Goal: Browse casually: Explore the website without a specific task or goal

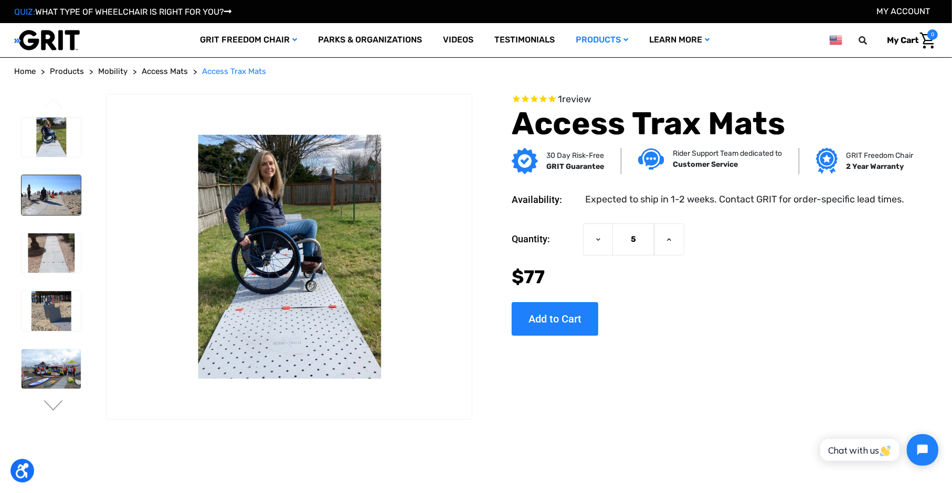
click at [41, 187] on img at bounding box center [51, 195] width 59 height 40
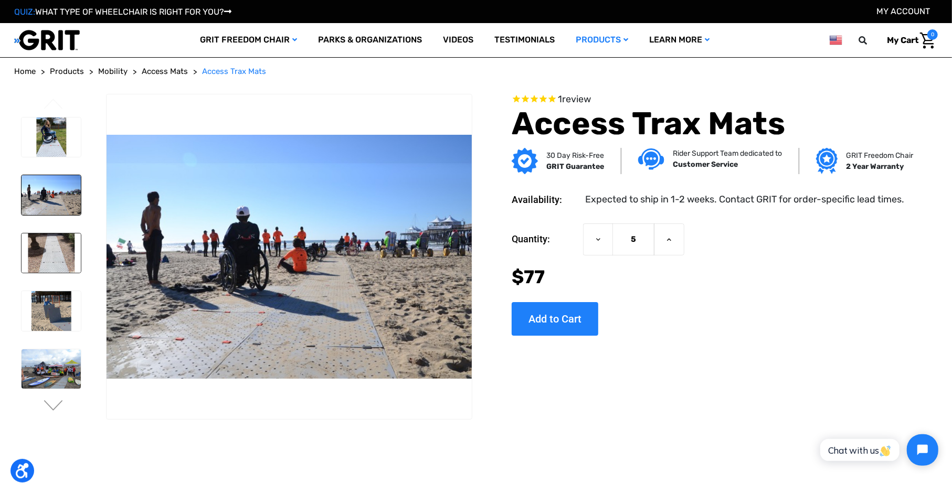
click at [45, 263] on img at bounding box center [51, 254] width 59 height 40
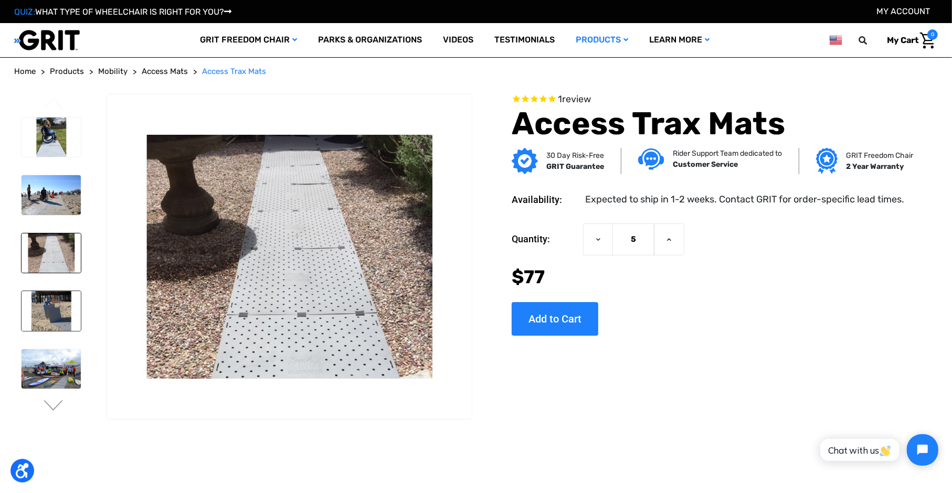
click at [49, 306] on img at bounding box center [51, 311] width 59 height 40
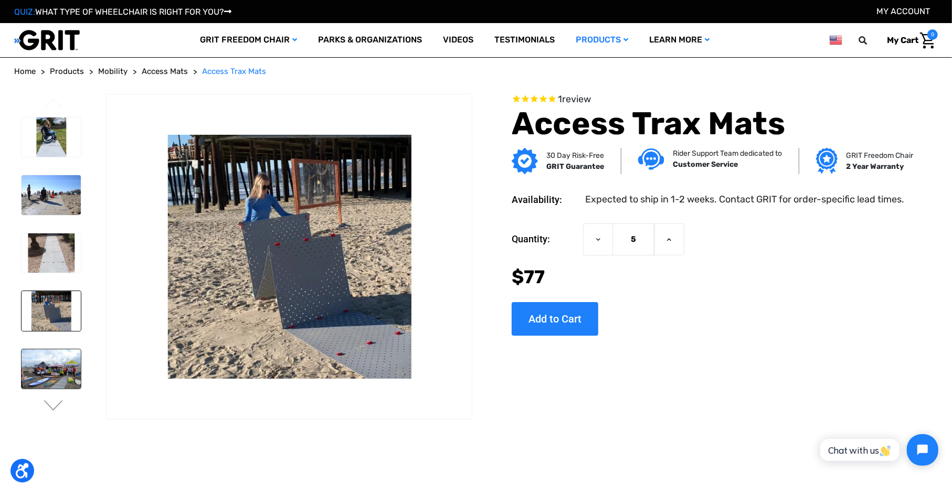
click at [55, 365] on img at bounding box center [51, 370] width 59 height 40
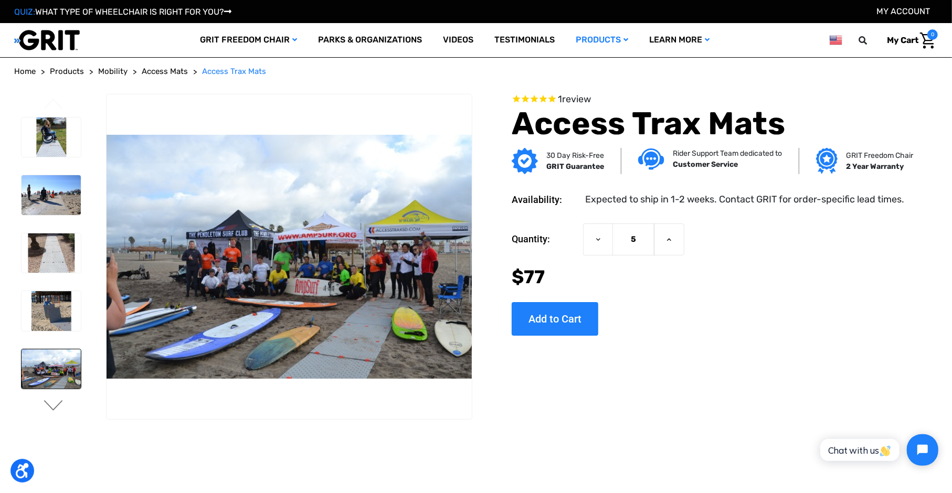
click at [54, 406] on button "Next" at bounding box center [54, 406] width 22 height 13
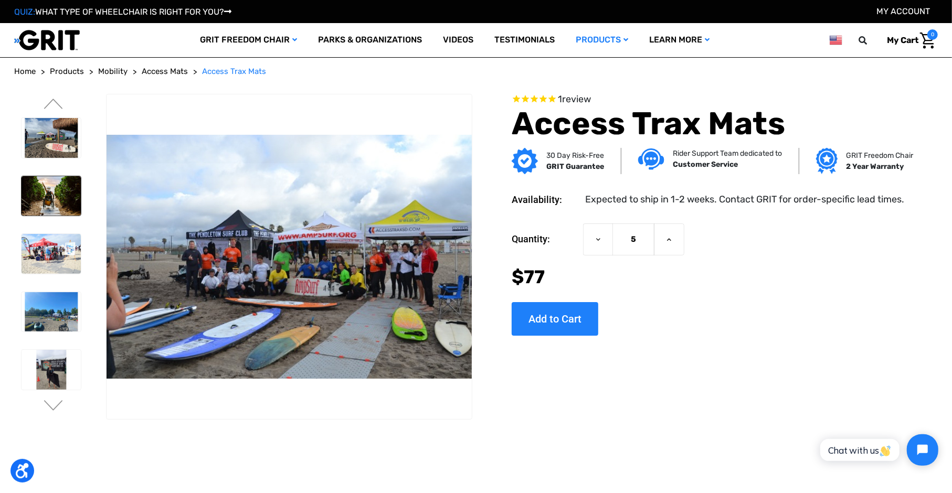
click at [42, 195] on img at bounding box center [51, 196] width 59 height 40
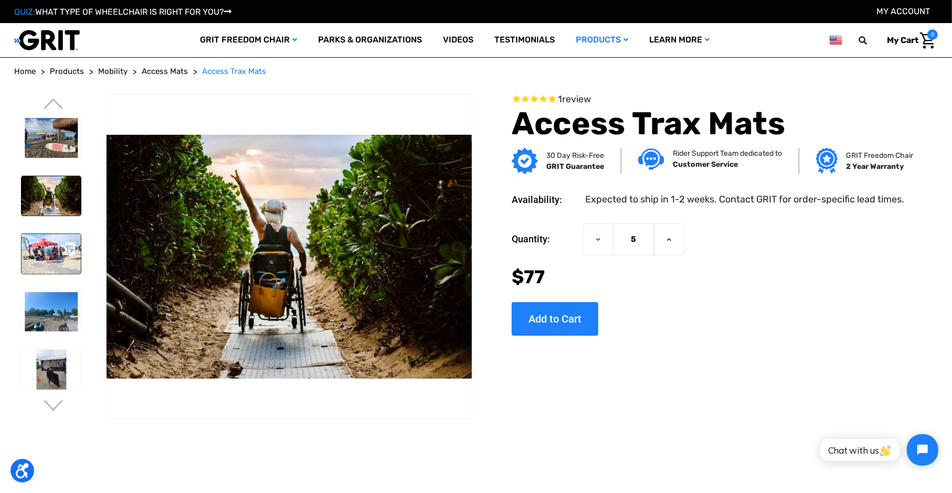
click at [44, 252] on img at bounding box center [51, 254] width 59 height 40
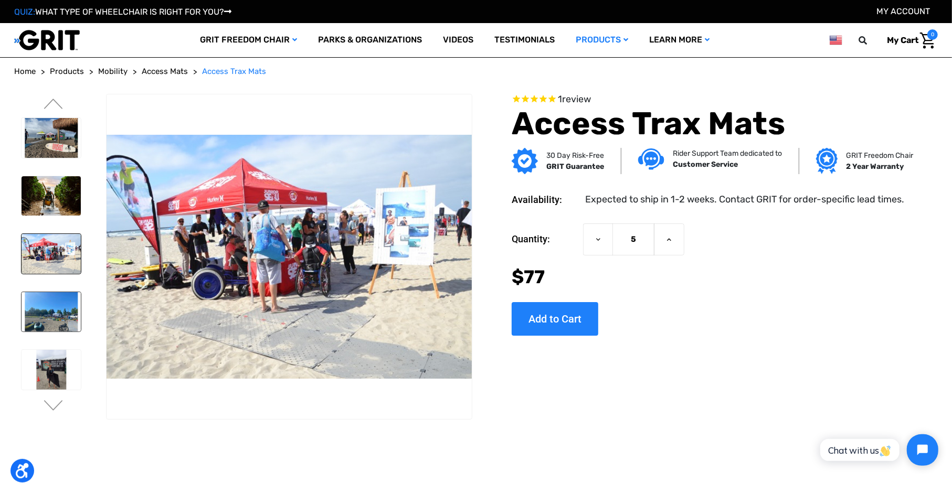
click at [43, 315] on img at bounding box center [51, 312] width 59 height 40
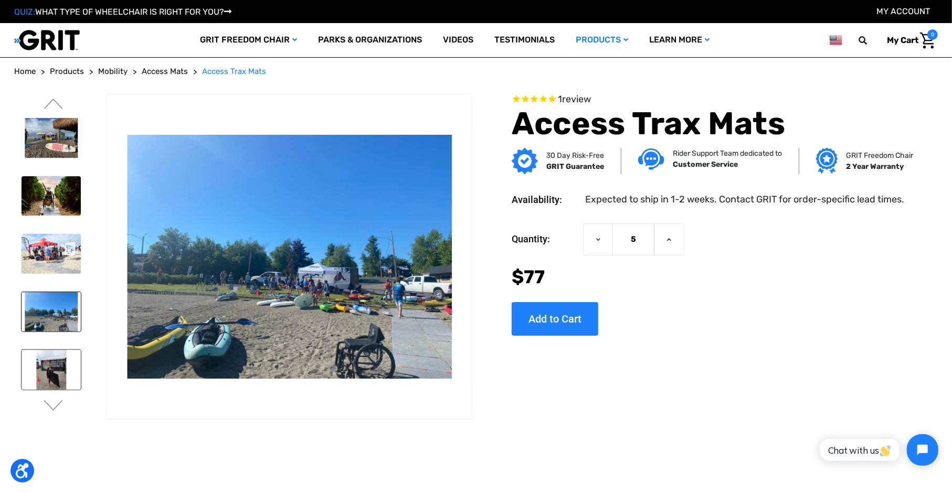
click at [47, 364] on img at bounding box center [51, 370] width 59 height 40
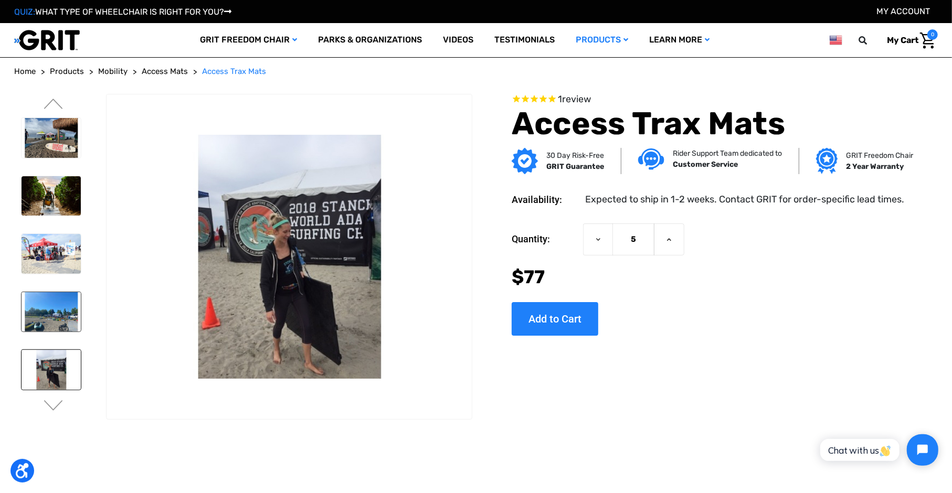
click at [48, 311] on img at bounding box center [51, 312] width 59 height 40
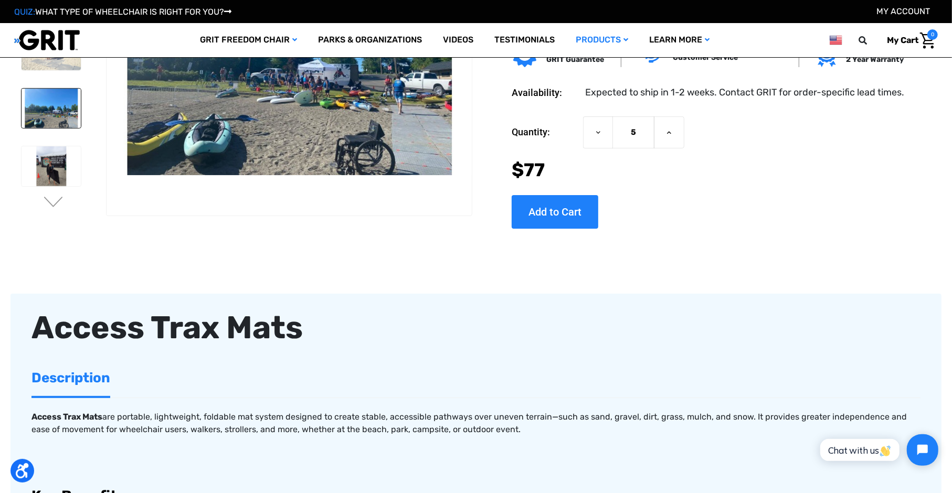
scroll to position [157, 0]
